Goal: Task Accomplishment & Management: Manage account settings

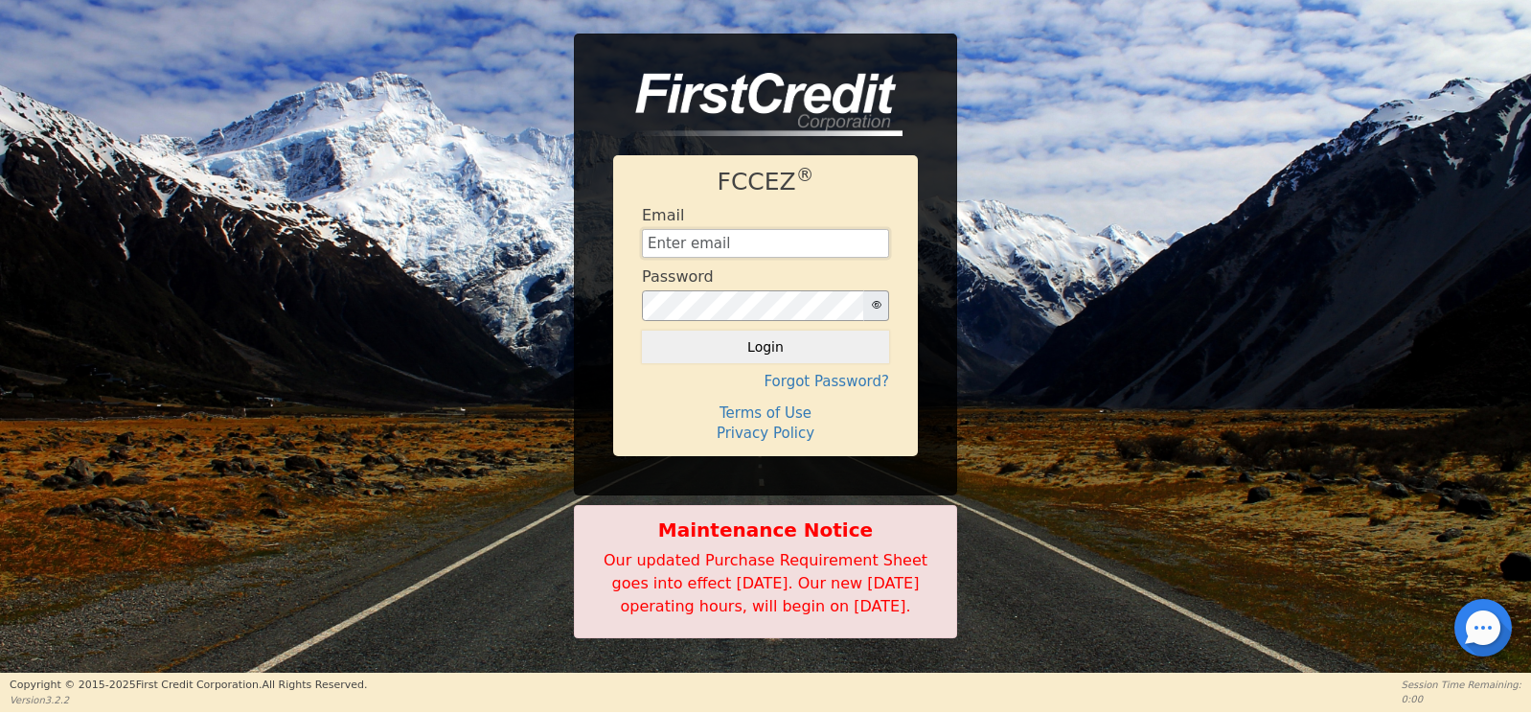
type input "[EMAIL_ADDRESS][DOMAIN_NAME]"
drag, startPoint x: 1310, startPoint y: 251, endPoint x: 1308, endPoint y: 193, distance: 58.5
click at [1307, 251] on div "FCCEZ ® Email [EMAIL_ADDRESS][DOMAIN_NAME] Password Login Forgot Password? Term…" at bounding box center [765, 336] width 1531 height 604
click at [515, 500] on div "FCCEZ ® Email [EMAIL_ADDRESS][DOMAIN_NAME] Password Login Forgot Password? Term…" at bounding box center [765, 336] width 1531 height 604
drag, startPoint x: 515, startPoint y: 500, endPoint x: 600, endPoint y: 197, distance: 314.2
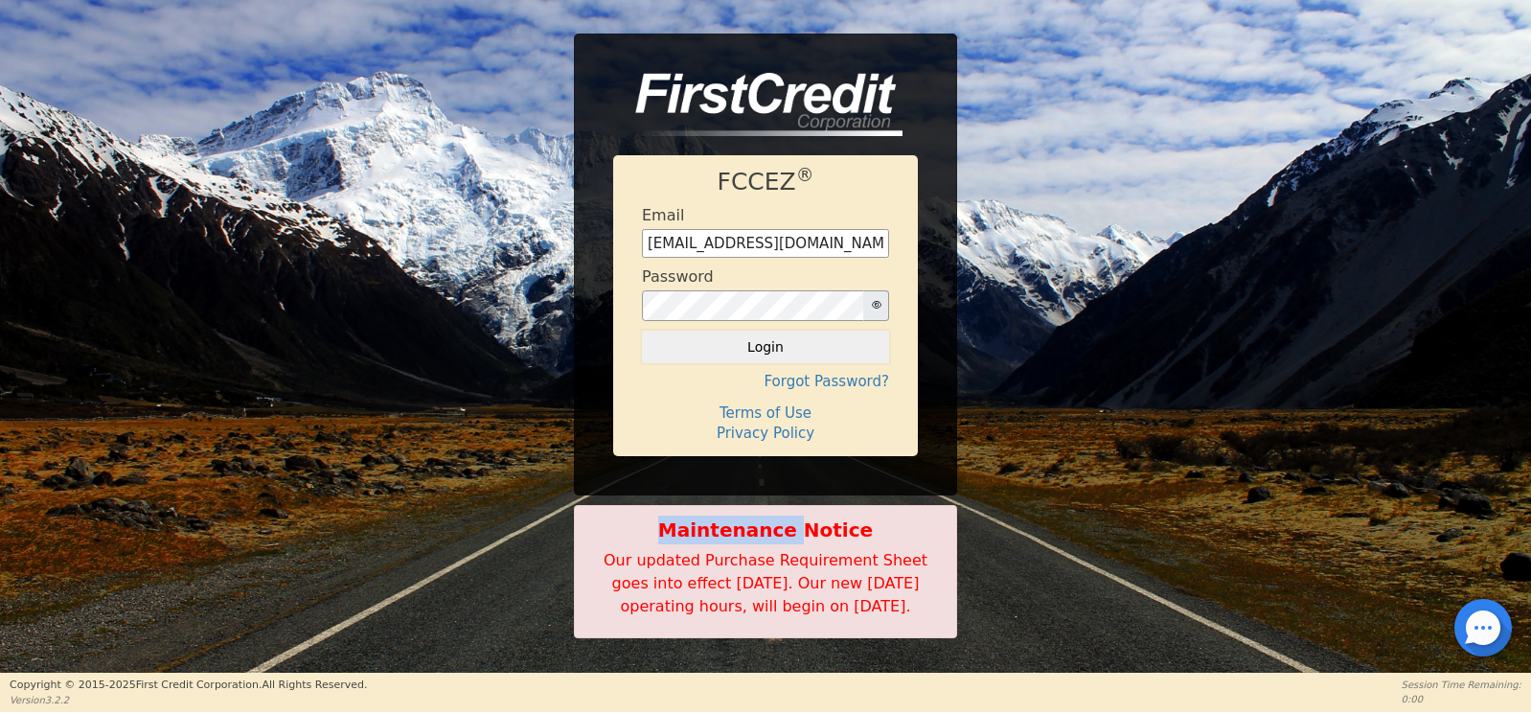
click at [528, 467] on div "FCCEZ ® Email [EMAIL_ADDRESS][DOMAIN_NAME] Password Login Forgot Password? Term…" at bounding box center [765, 336] width 1531 height 604
click at [183, 165] on div "FCCEZ ® Email [EMAIL_ADDRESS][DOMAIN_NAME] Password Login Forgot Password? Term…" at bounding box center [765, 336] width 1531 height 604
click at [578, 401] on div "FCCEZ ® Email [EMAIL_ADDRESS][DOMAIN_NAME] Password Login Forgot Password? Term…" at bounding box center [765, 336] width 1531 height 604
click at [605, 436] on div "FCCEZ ® Email [EMAIL_ADDRESS][DOMAIN_NAME] Password Login Forgot Password? Term…" at bounding box center [765, 265] width 383 height 462
click at [621, 463] on div "FCCEZ ® Email [EMAIL_ADDRESS][DOMAIN_NAME] Password Login Forgot Password? Term…" at bounding box center [765, 265] width 383 height 462
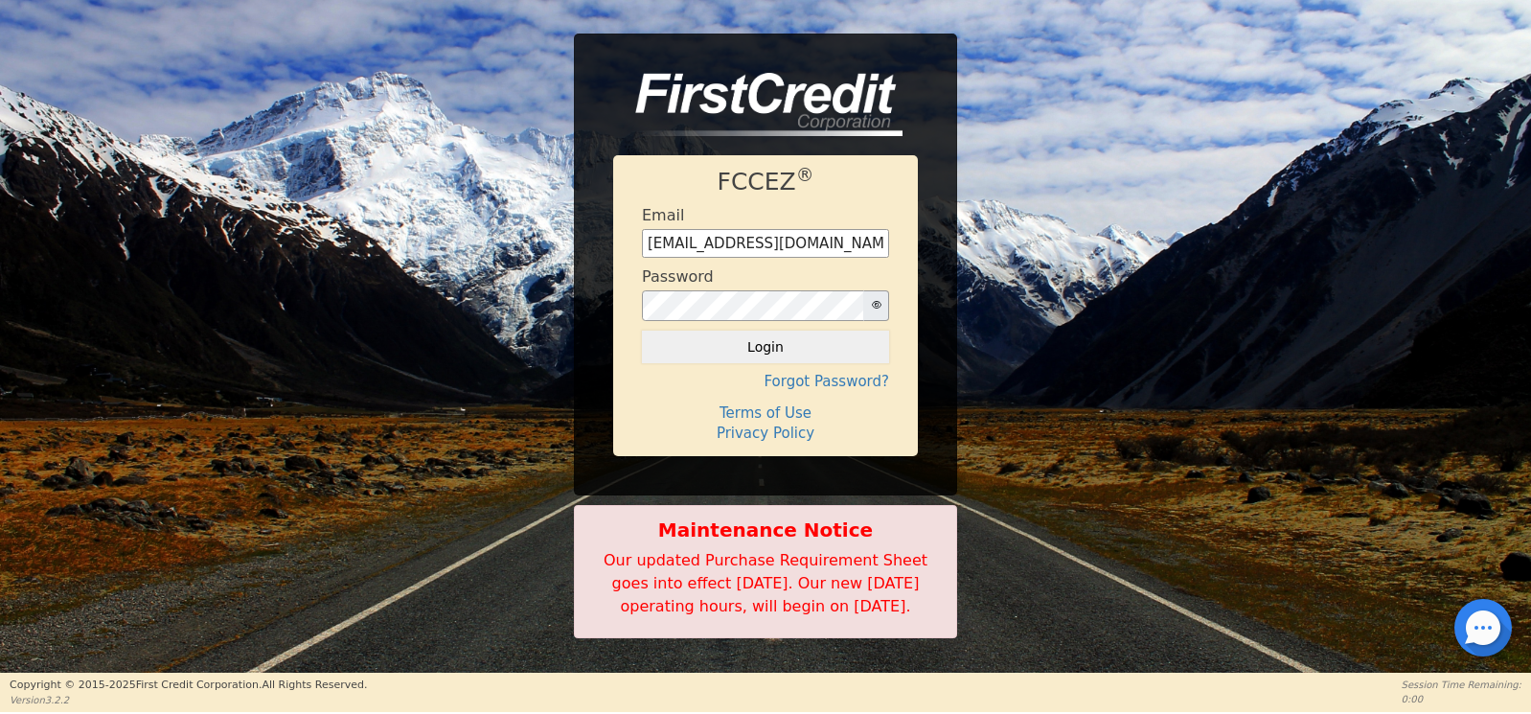
click at [622, 515] on b "Maintenance Notice" at bounding box center [765, 529] width 362 height 29
drag, startPoint x: 1405, startPoint y: 512, endPoint x: 1270, endPoint y: 504, distance: 135.3
click at [1364, 514] on div "FCCEZ ® Email [EMAIL_ADDRESS][DOMAIN_NAME] Password Login Forgot Password? Term…" at bounding box center [765, 336] width 1531 height 604
click at [590, 708] on footer "Copyright © [DATE]- [DATE] First Credit Corporation. All Rights Reserved. Versi…" at bounding box center [765, 692] width 1531 height 40
click at [589, 709] on footer "Copyright © [DATE]- [DATE] First Credit Corporation. All Rights Reserved. Versi…" at bounding box center [765, 692] width 1531 height 40
